Goal: Task Accomplishment & Management: Use online tool/utility

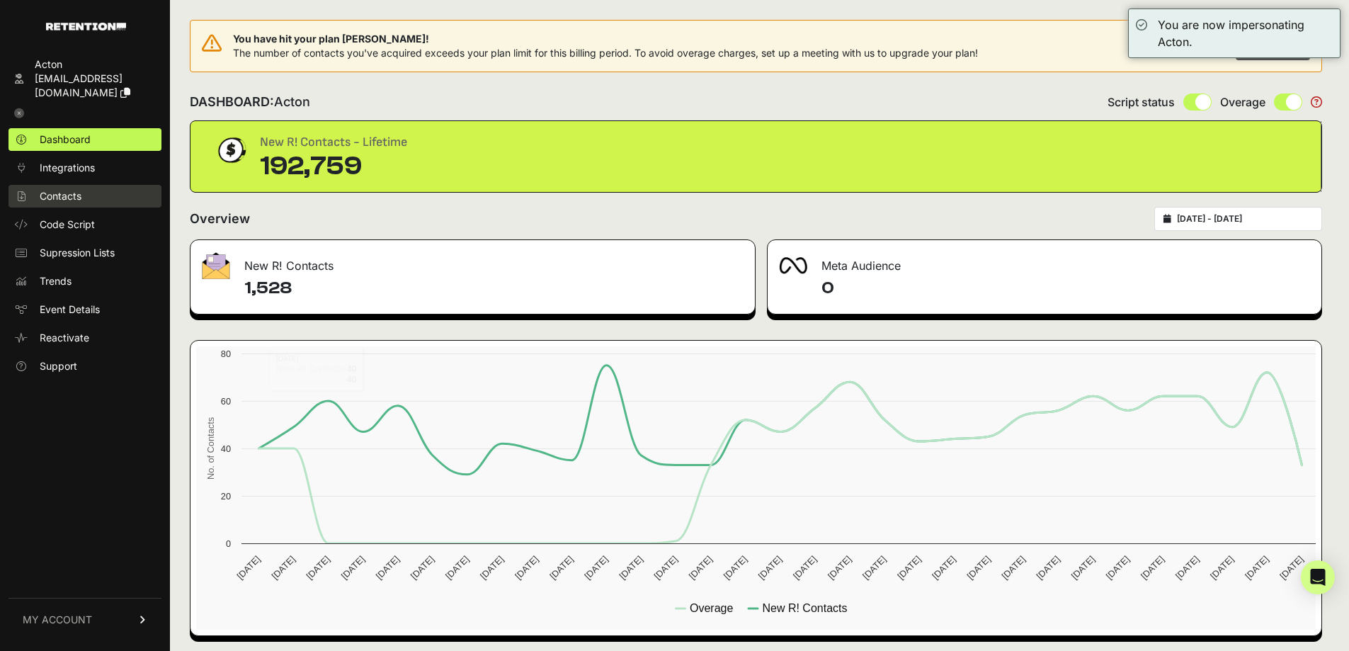
click at [91, 188] on link "Contacts" at bounding box center [84, 196] width 153 height 23
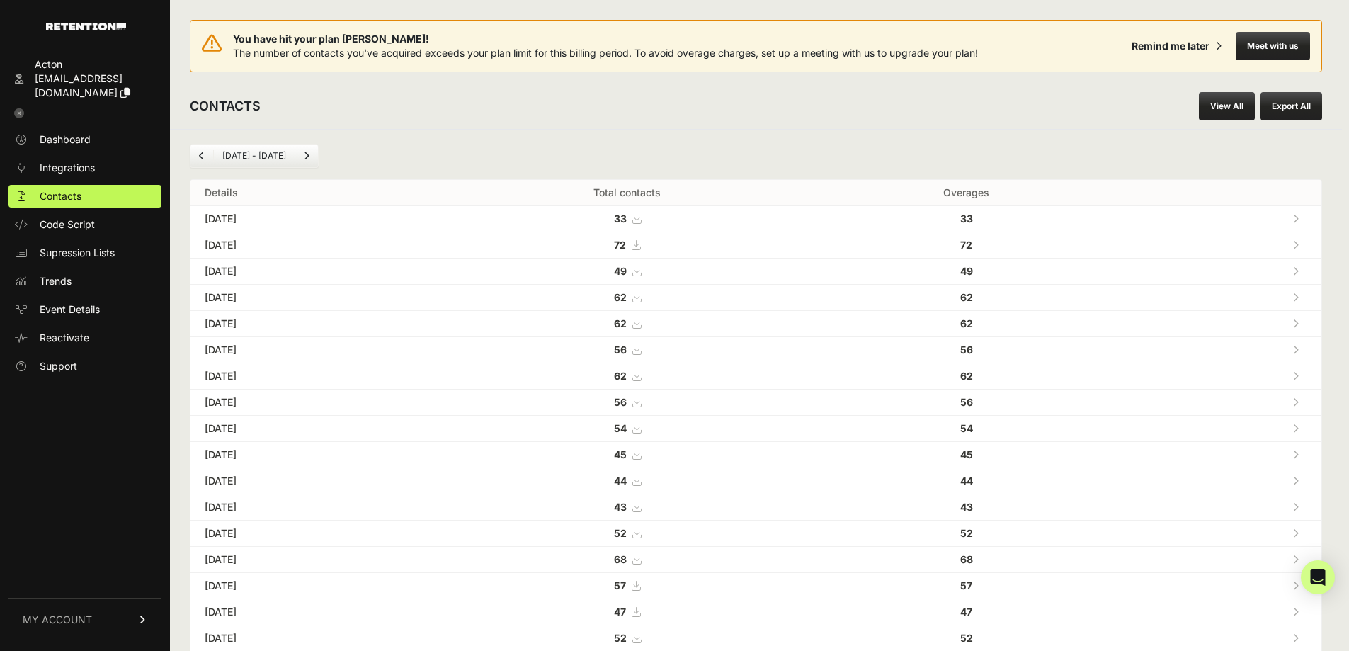
click at [1212, 94] on link "View All" at bounding box center [1227, 106] width 56 height 28
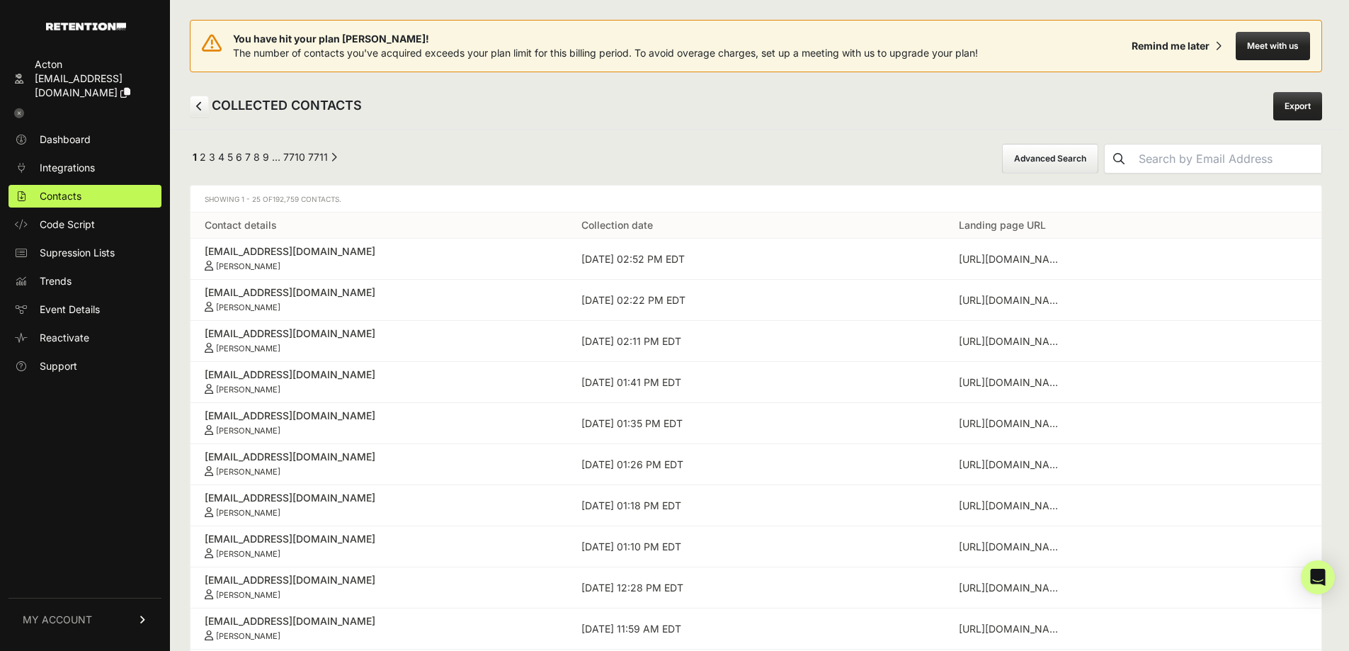
click at [1095, 148] on button "Advanced Search" at bounding box center [1050, 159] width 96 height 30
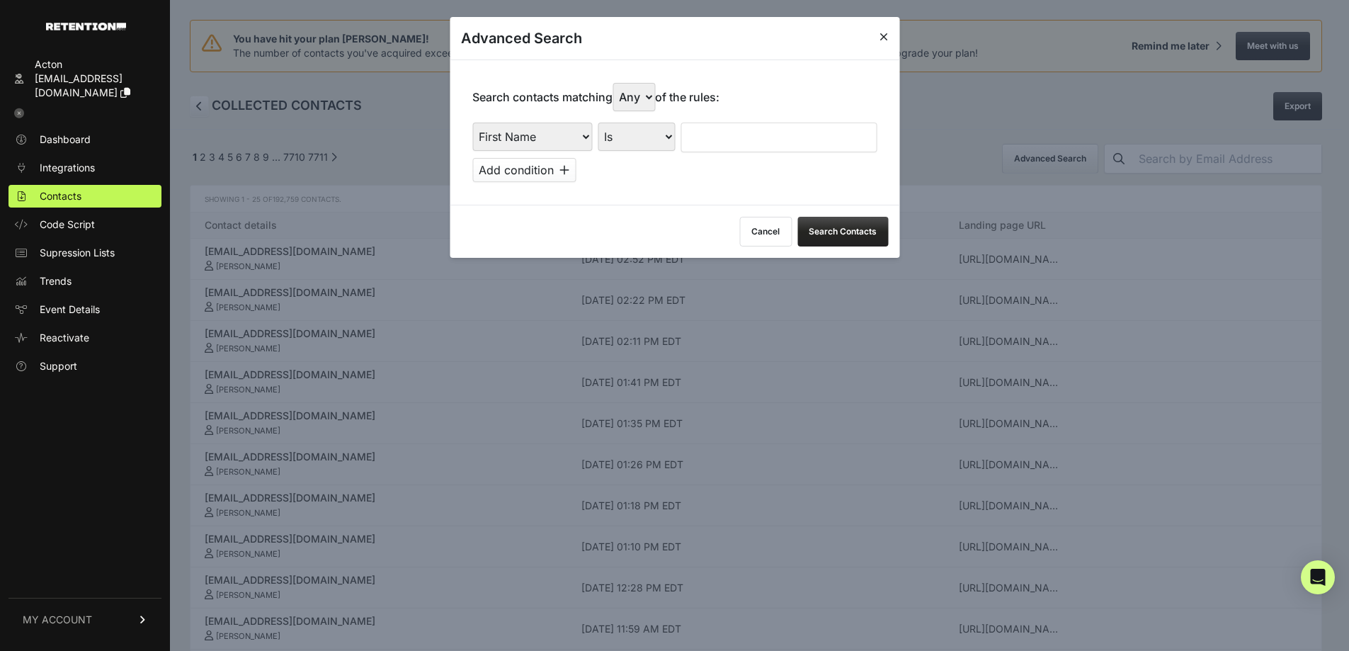
click at [558, 136] on select "First Name Last Name State City Email Email Domain Landing Domain Landing Page …" at bounding box center [532, 136] width 120 height 28
select select "file_date"
click at [472, 122] on select "First Name Last Name State City Email Email Domain Landing Domain Landing Page …" at bounding box center [532, 136] width 120 height 28
click at [634, 135] on select "Is on Is between" at bounding box center [637, 136] width 79 height 28
select select "is_between"
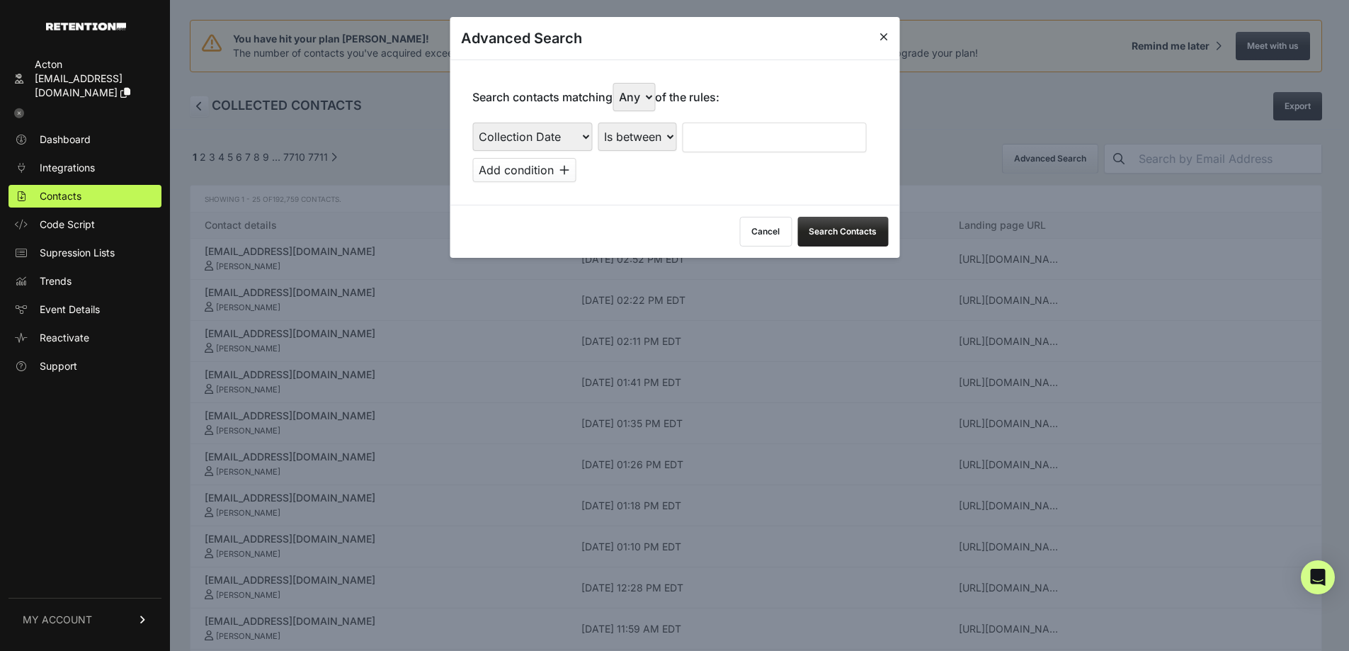
click at [598, 122] on select "Is on Is between" at bounding box center [637, 136] width 79 height 28
click at [731, 129] on input "text" at bounding box center [719, 137] width 75 height 30
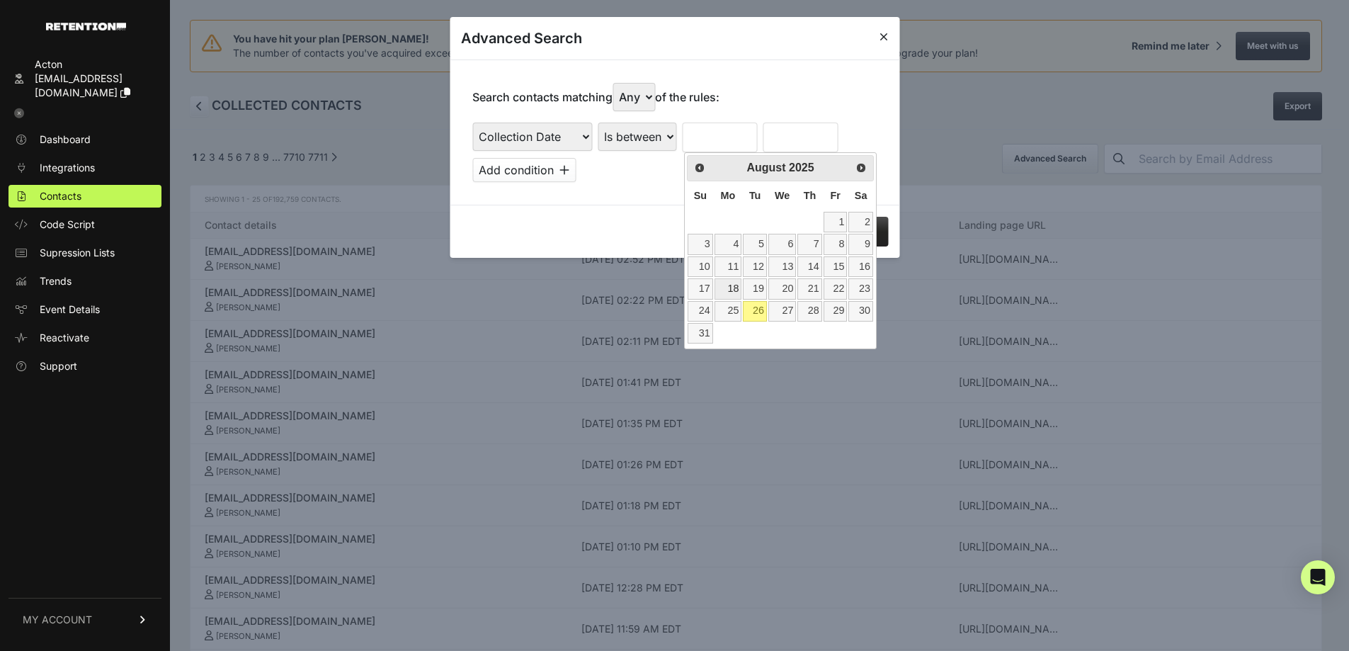
click at [732, 290] on link "18" at bounding box center [728, 288] width 28 height 21
type input "08/18/2025"
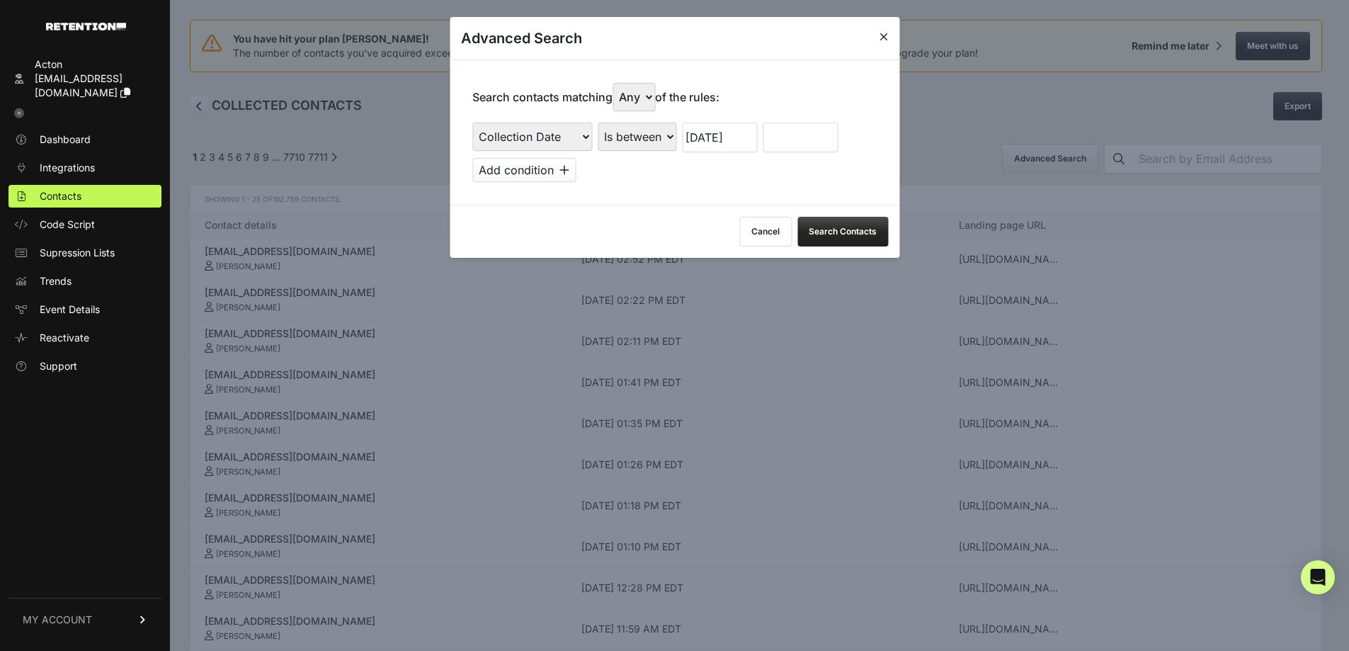
click at [800, 140] on input "text" at bounding box center [800, 137] width 75 height 30
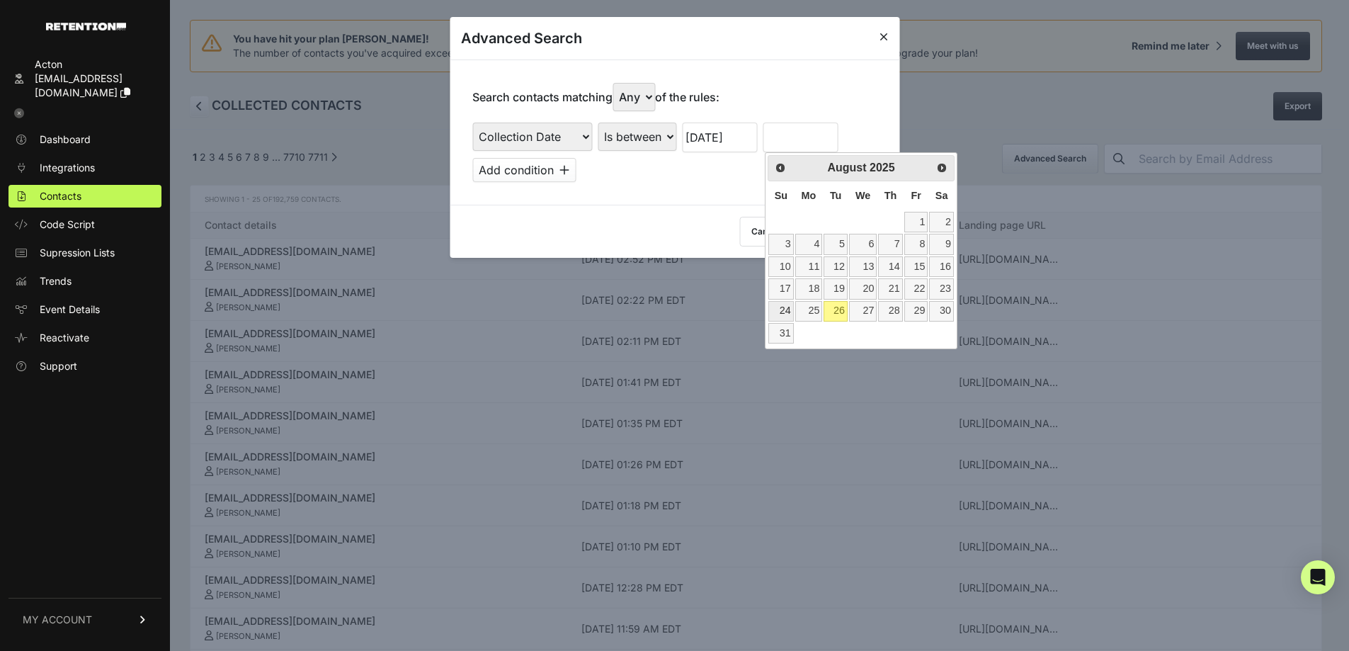
click at [775, 308] on link "24" at bounding box center [780, 311] width 25 height 21
type input "08/24/2025"
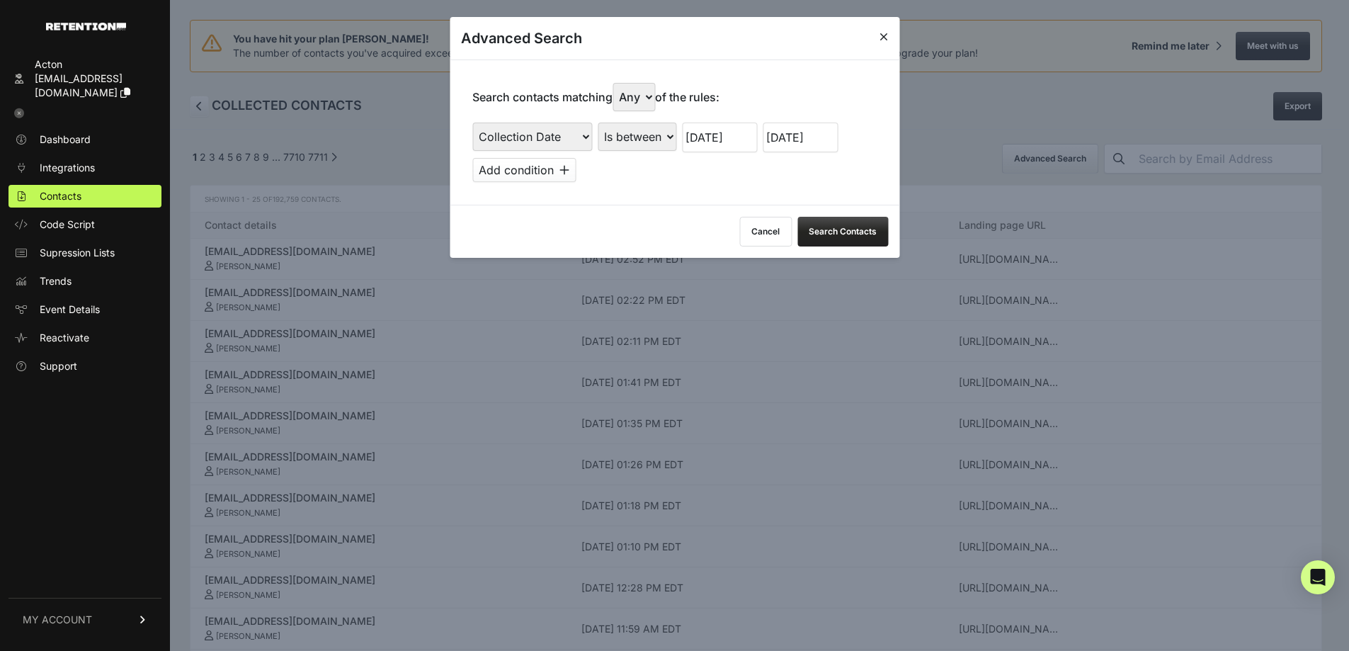
click at [859, 224] on button "Search Contacts" at bounding box center [842, 232] width 91 height 30
